Goal: Check status: Verify the current state of an ongoing process or item

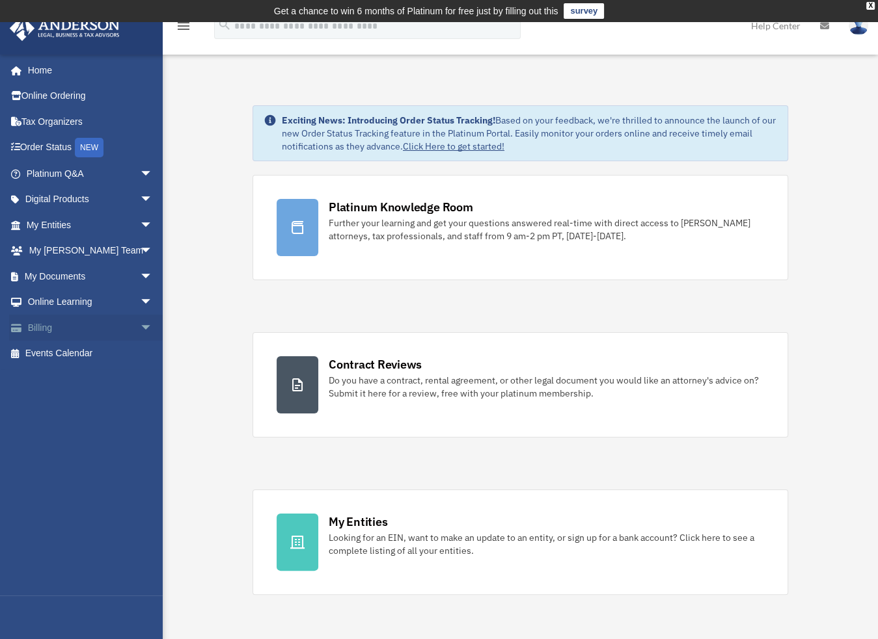
click at [140, 327] on span "arrow_drop_down" at bounding box center [153, 328] width 26 height 27
click at [76, 349] on link "$ Open Invoices" at bounding box center [95, 354] width 154 height 27
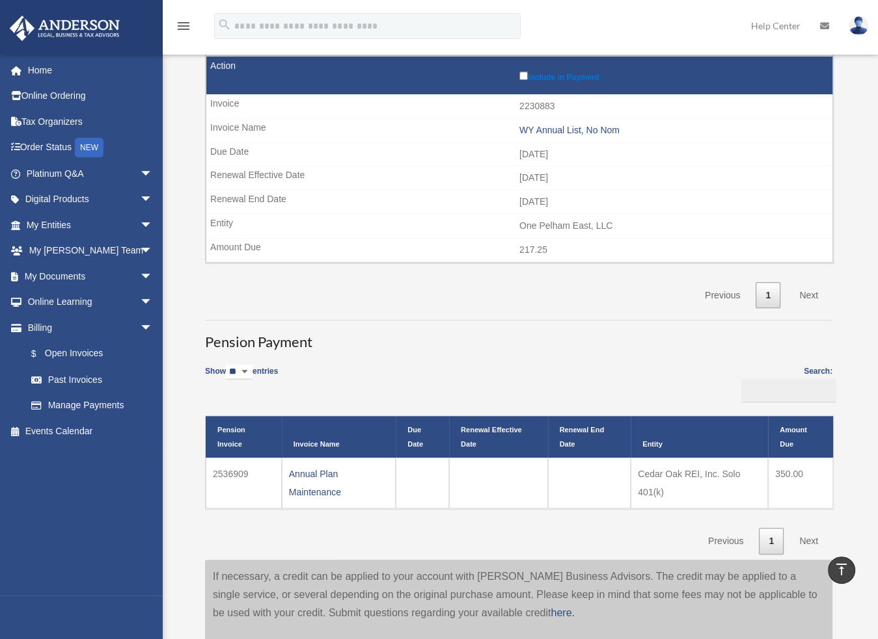
scroll to position [585, 0]
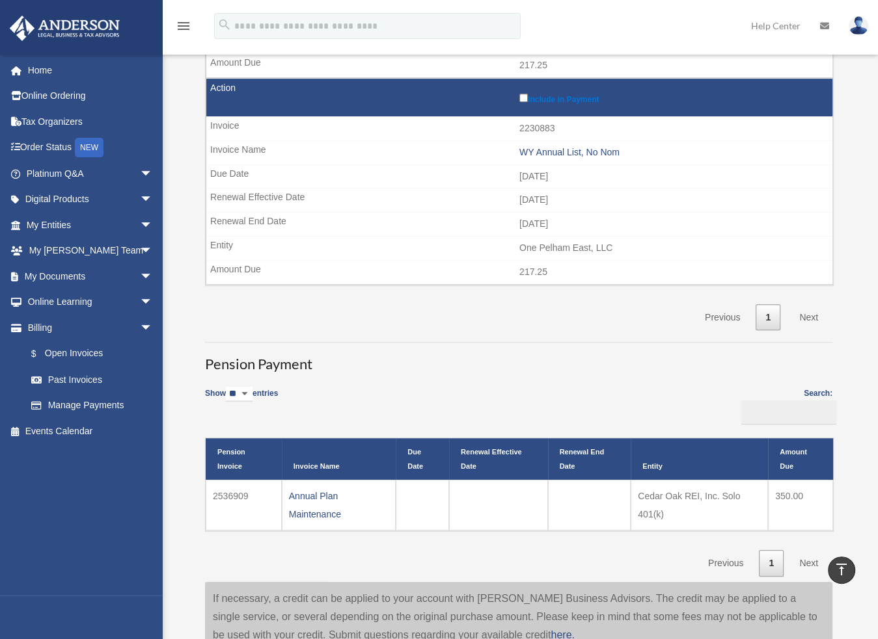
click at [312, 496] on td "Annual Plan Maintenance" at bounding box center [339, 505] width 114 height 51
click at [225, 494] on td "2536909" at bounding box center [244, 505] width 76 height 51
click at [669, 455] on th "Entity" at bounding box center [698, 459] width 137 height 42
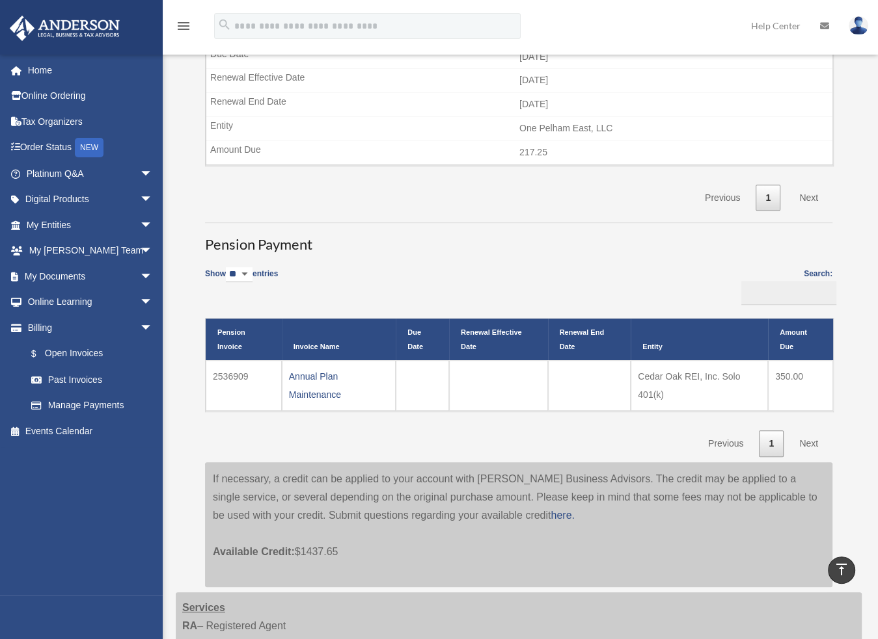
scroll to position [716, 0]
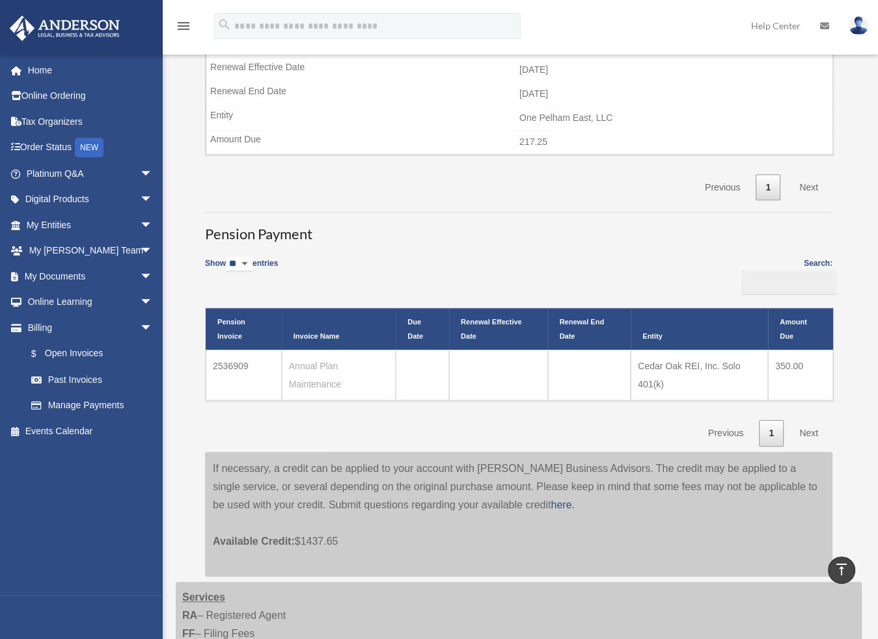
click at [308, 361] on link "Annual Plan Maintenance" at bounding box center [315, 375] width 52 height 29
drag, startPoint x: 213, startPoint y: 362, endPoint x: 252, endPoint y: 364, distance: 39.1
click at [252, 364] on td "2536909" at bounding box center [244, 375] width 76 height 51
copy td "2536909"
click at [60, 378] on link "Past Invoices" at bounding box center [95, 380] width 154 height 26
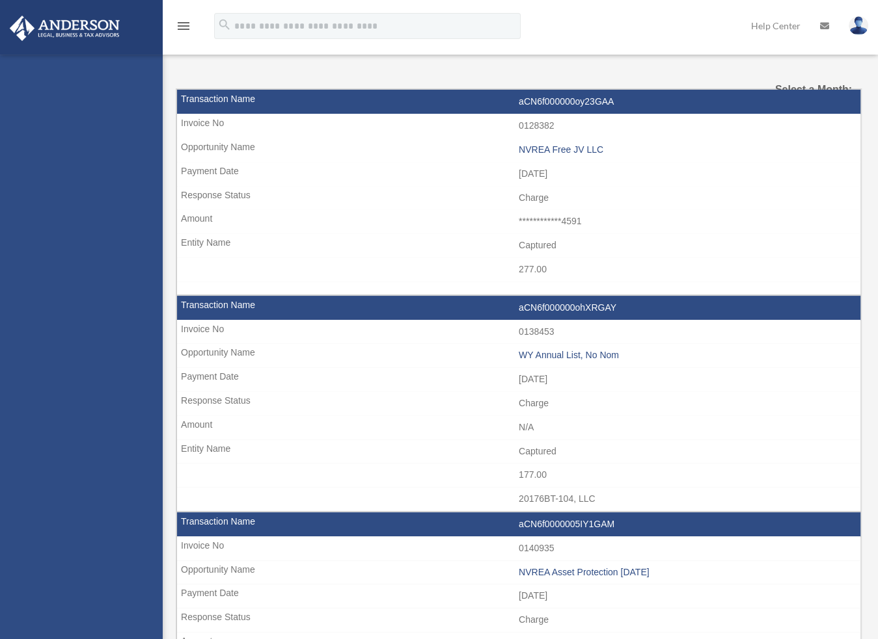
select select
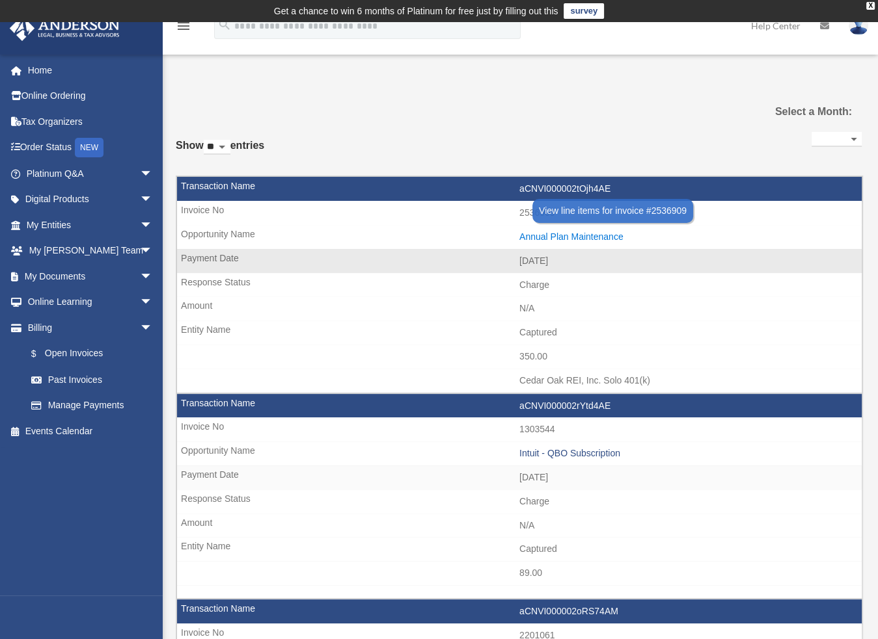
click at [583, 234] on div "Annual Plan Maintenance" at bounding box center [687, 237] width 336 height 11
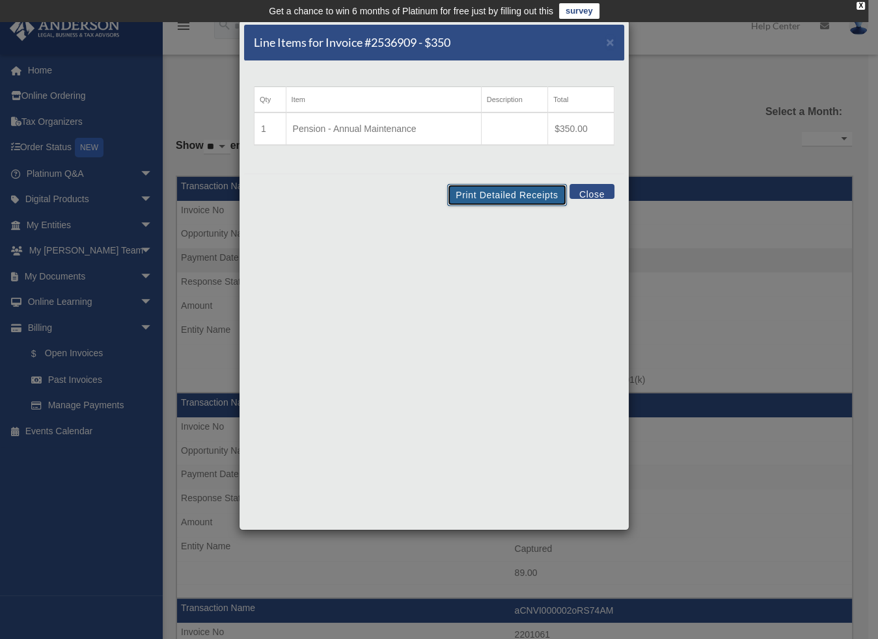
click at [513, 195] on button "Print Detailed Receipts" at bounding box center [506, 195] width 119 height 22
click at [591, 187] on button "Close" at bounding box center [591, 191] width 45 height 15
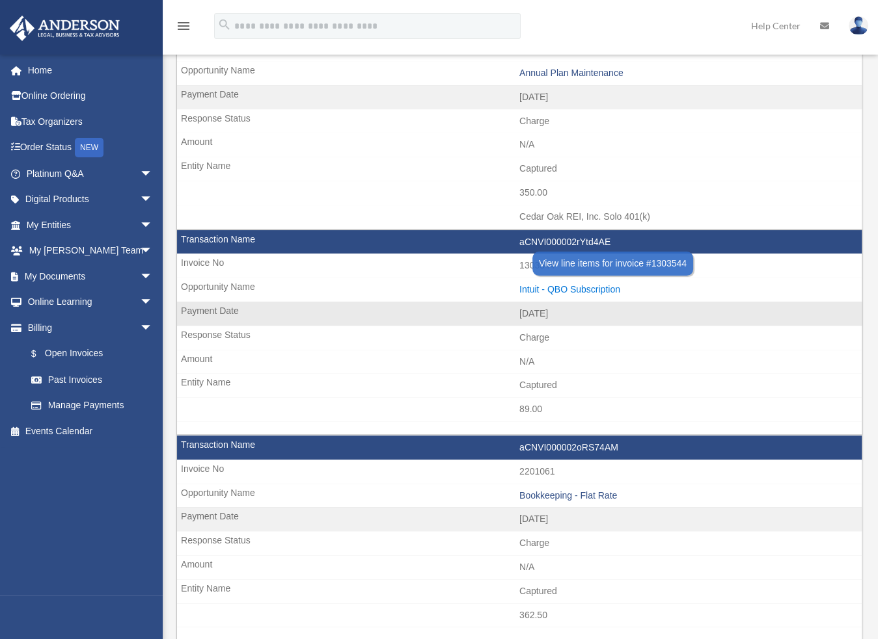
scroll to position [195, 0]
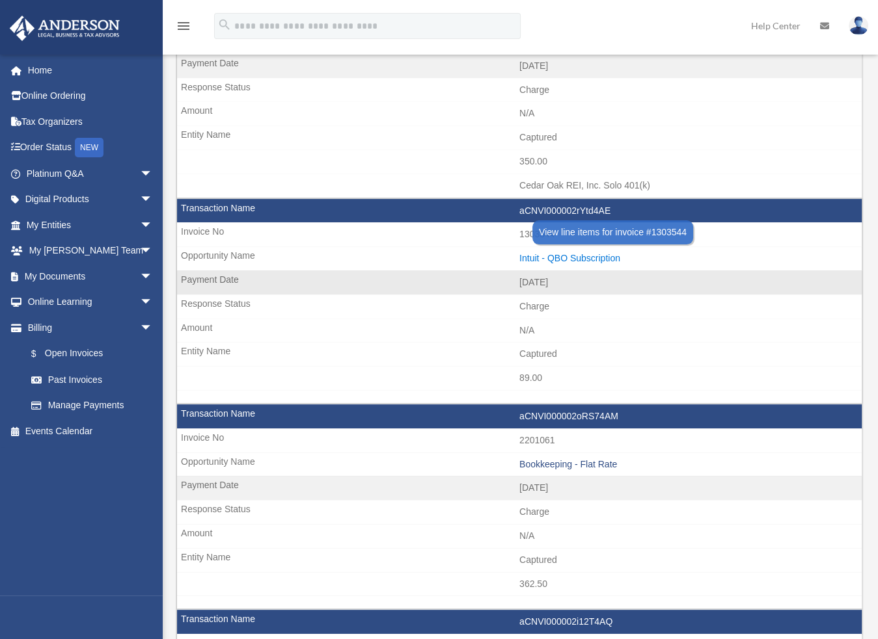
click at [561, 253] on div "Intuit - QBO Subscription" at bounding box center [687, 258] width 336 height 11
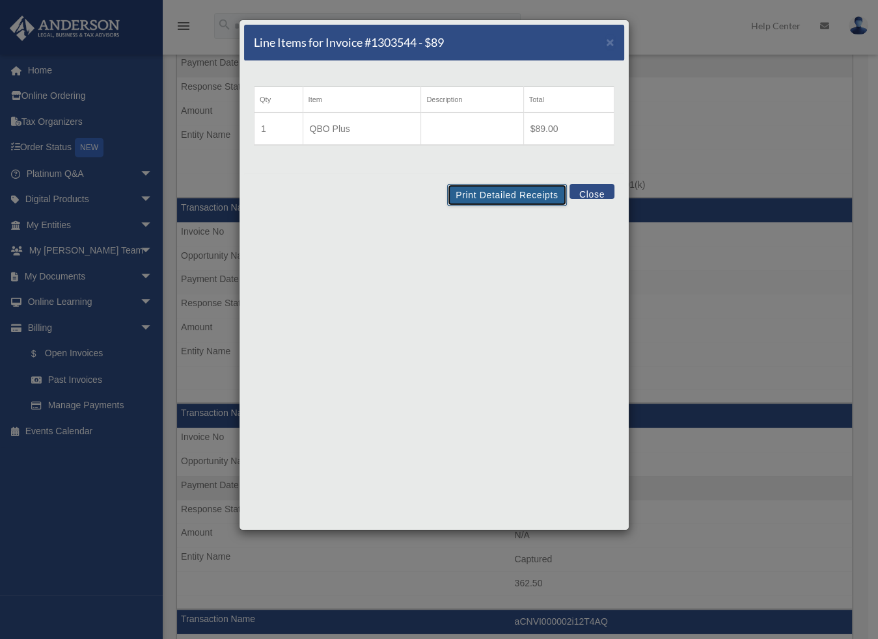
click at [509, 189] on button "Print Detailed Receipts" at bounding box center [506, 195] width 119 height 22
click at [609, 38] on span "×" at bounding box center [610, 41] width 8 height 15
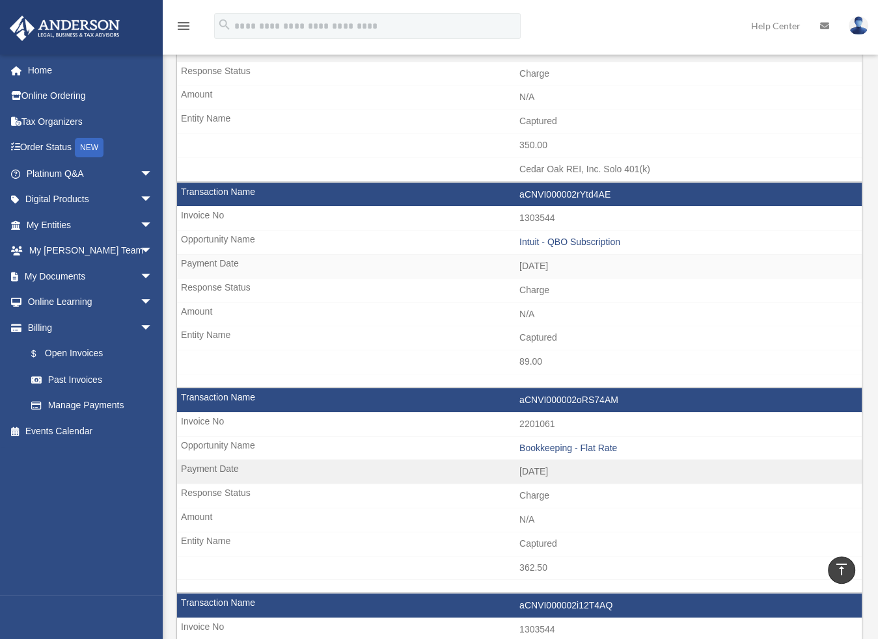
scroll to position [0, 0]
